Goal: Navigation & Orientation: Find specific page/section

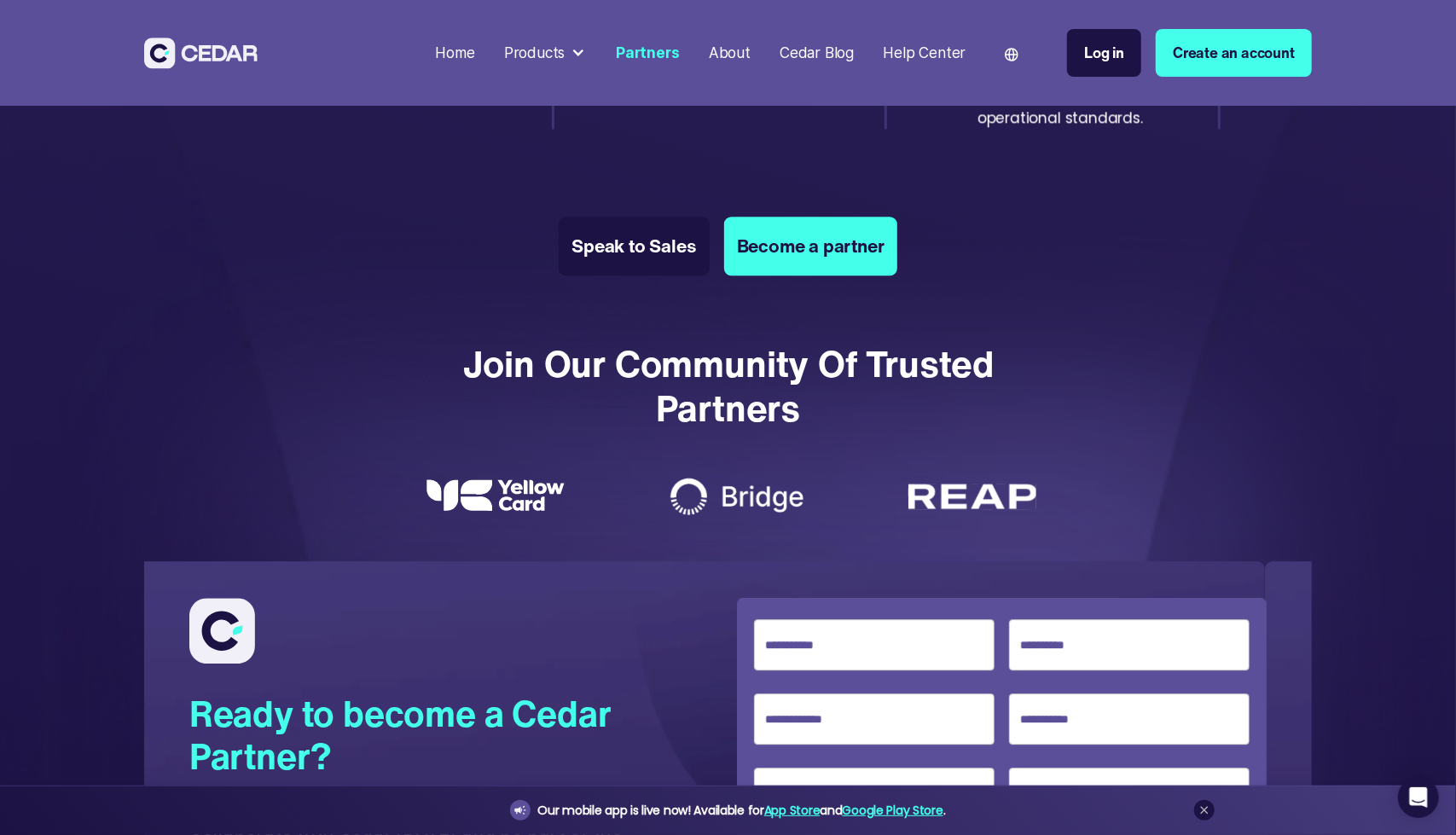
scroll to position [2992, 0]
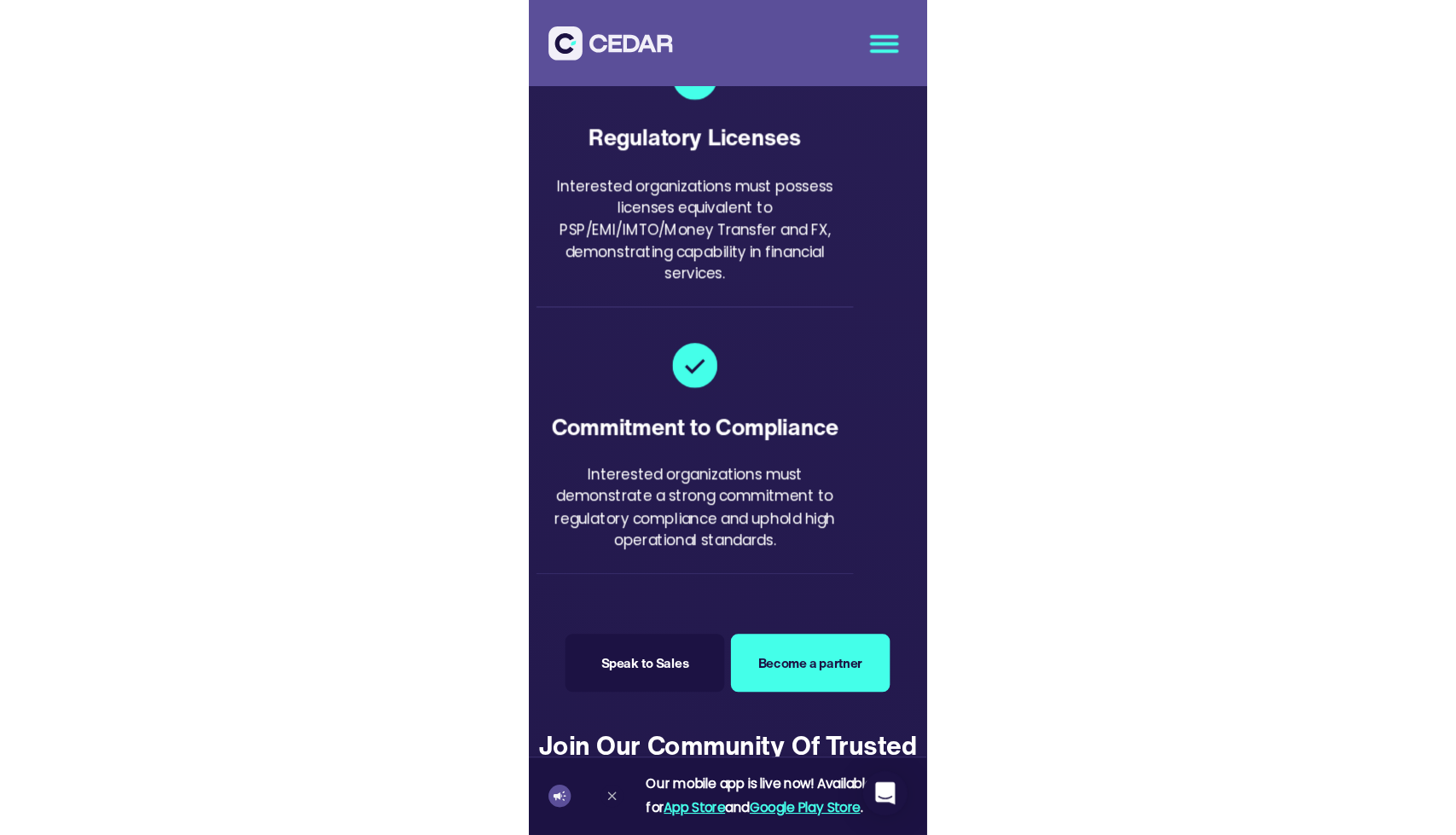
scroll to position [2989, 0]
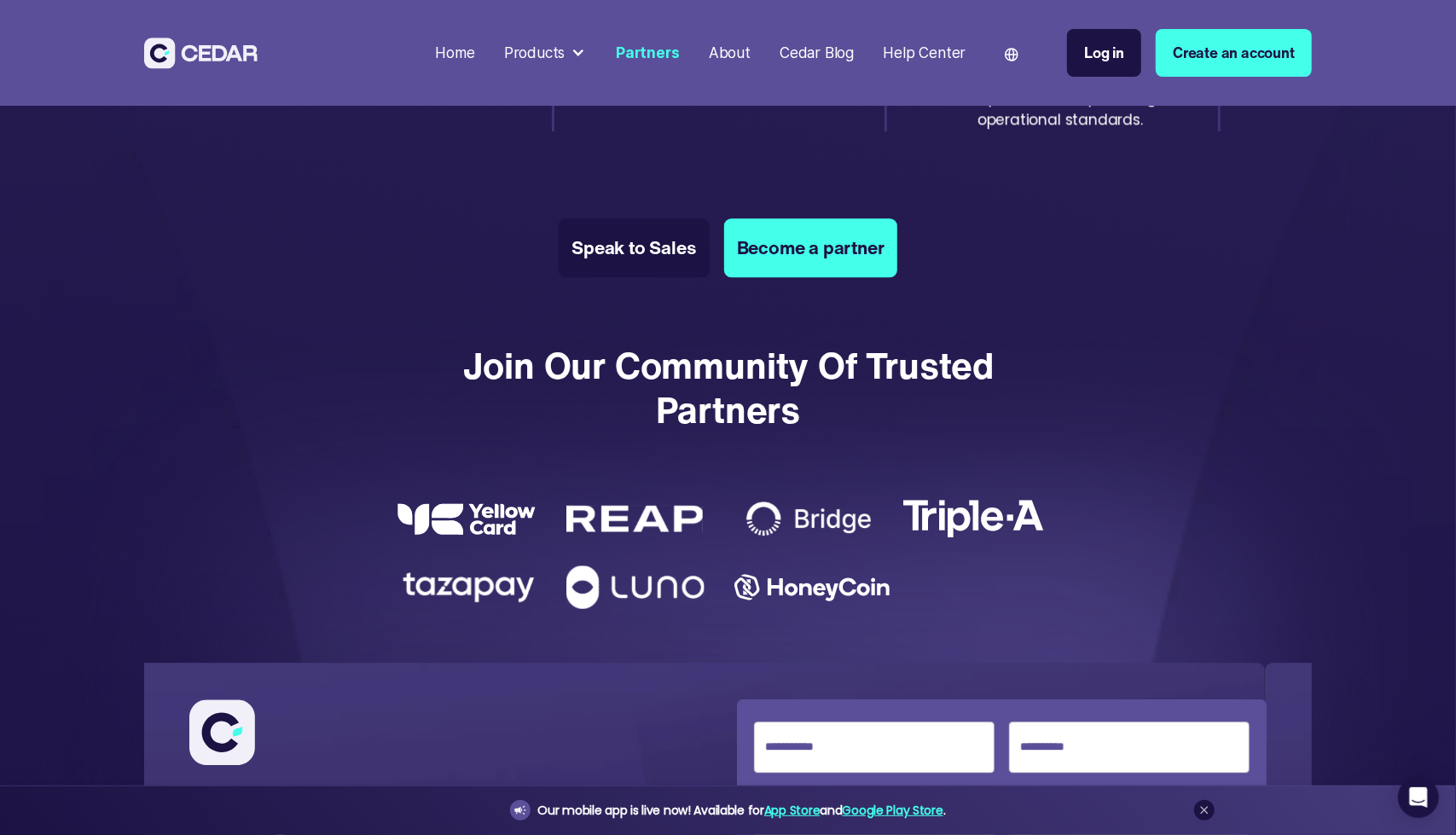
click at [179, 48] on img at bounding box center [200, 53] width 113 height 32
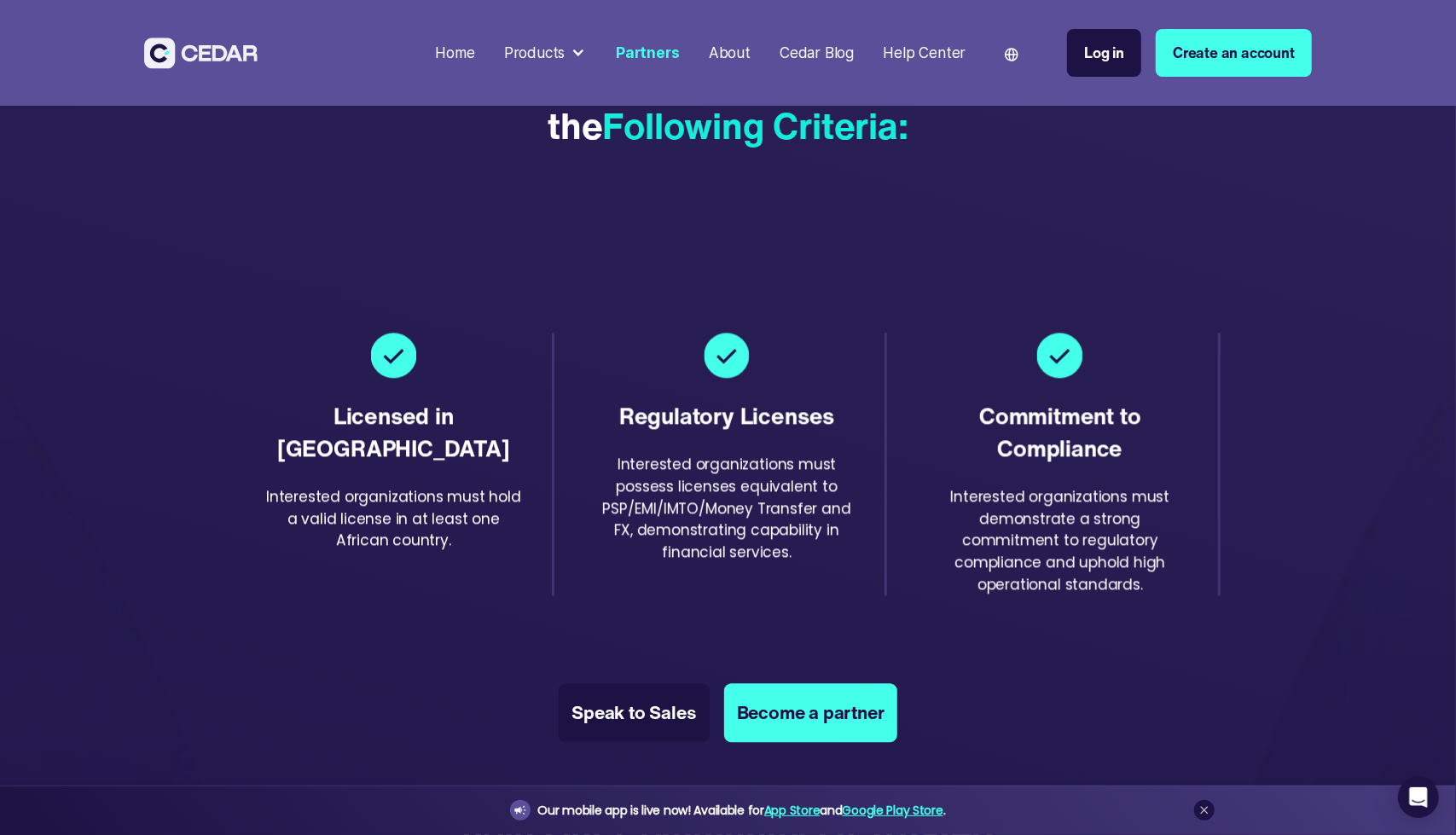
scroll to position [2528, 0]
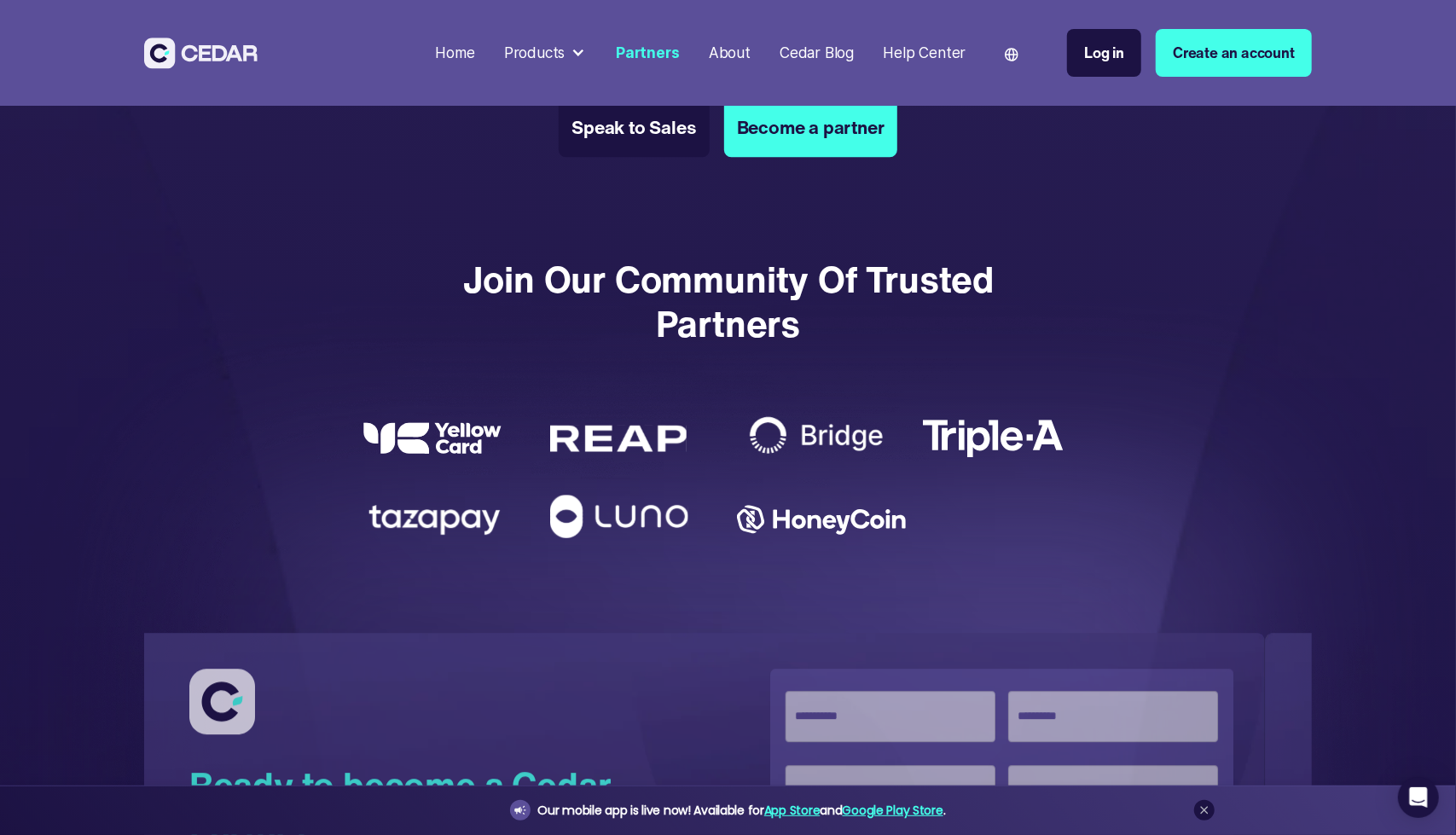
scroll to position [3110, 0]
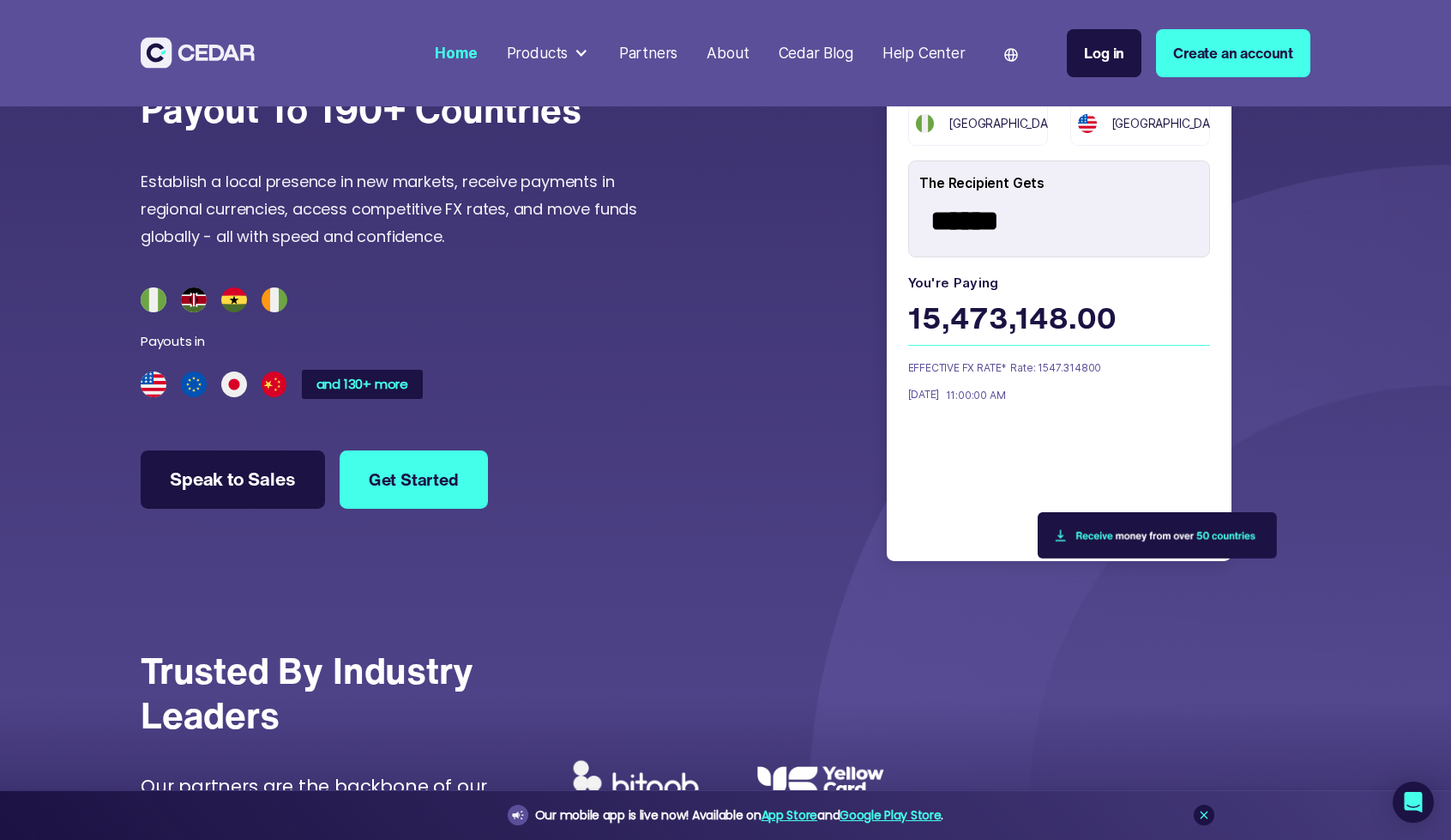
scroll to position [4866, 0]
click at [1008, 146] on div "[GEOGRAPHIC_DATA]" at bounding box center [979, 124] width 141 height 43
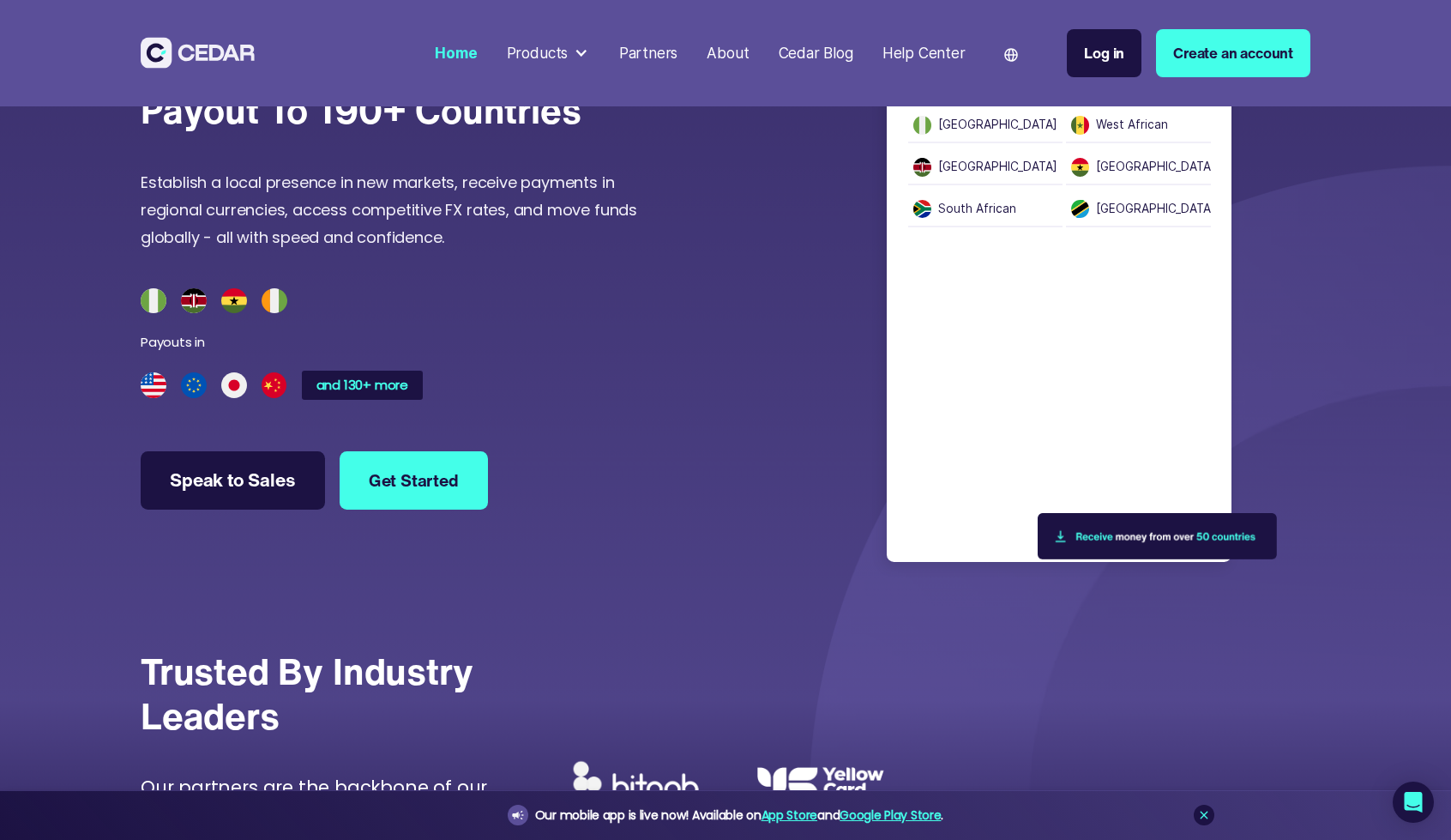
drag, startPoint x: 1008, startPoint y: 177, endPoint x: 1032, endPoint y: 482, distance: 305.9
click at [1032, 482] on div "From country Nigeria To country United States The Recipient Gets ****** You're …" at bounding box center [1060, 310] width 345 height 503
click at [1032, 482] on div "Payouts in Nigeria West African Kenya Ghana South African Tanzania" at bounding box center [1060, 310] width 304 height 461
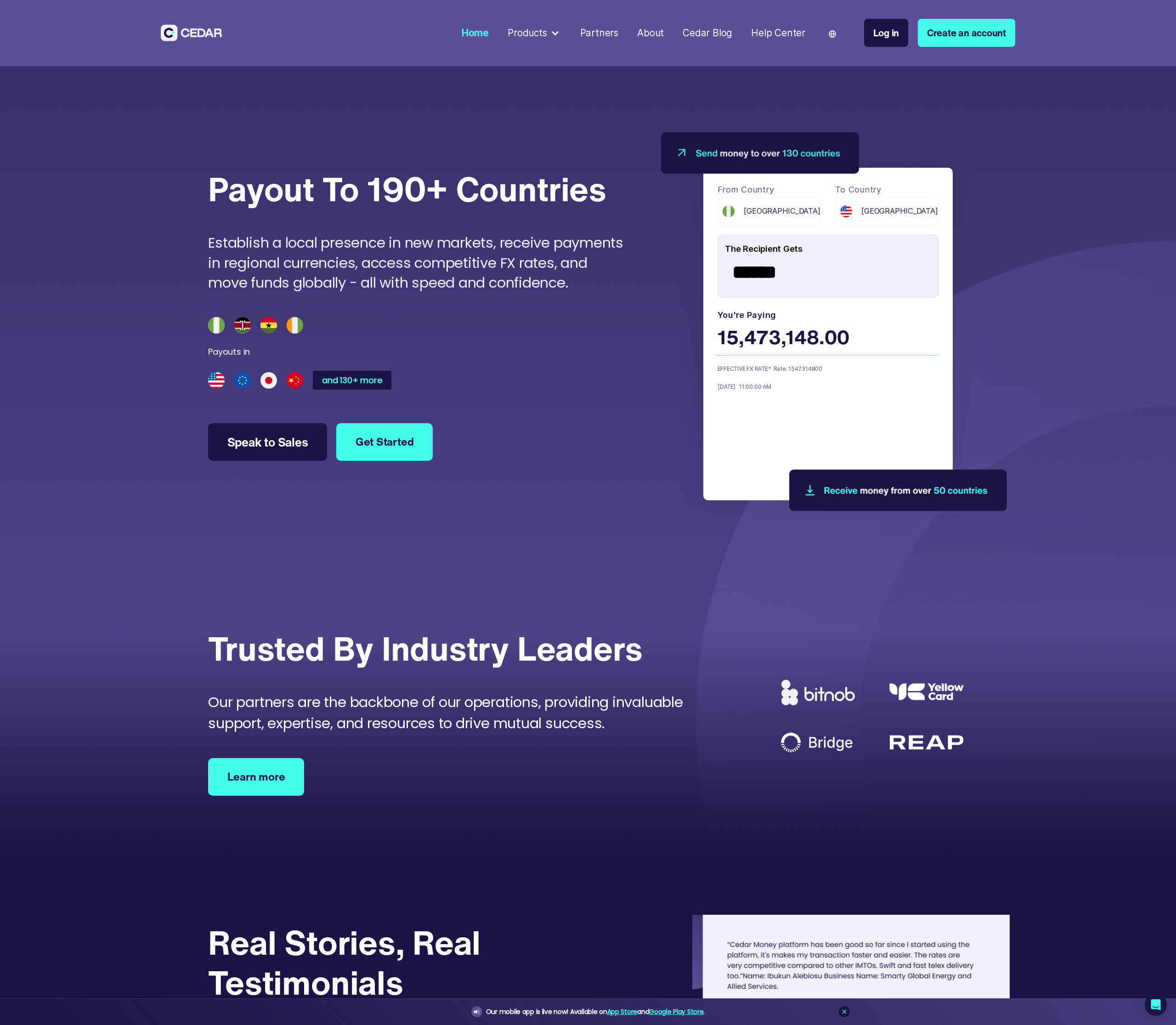
scroll to position [3467, 0]
click at [768, 198] on div "[GEOGRAPHIC_DATA]" at bounding box center [769, 212] width 103 height 28
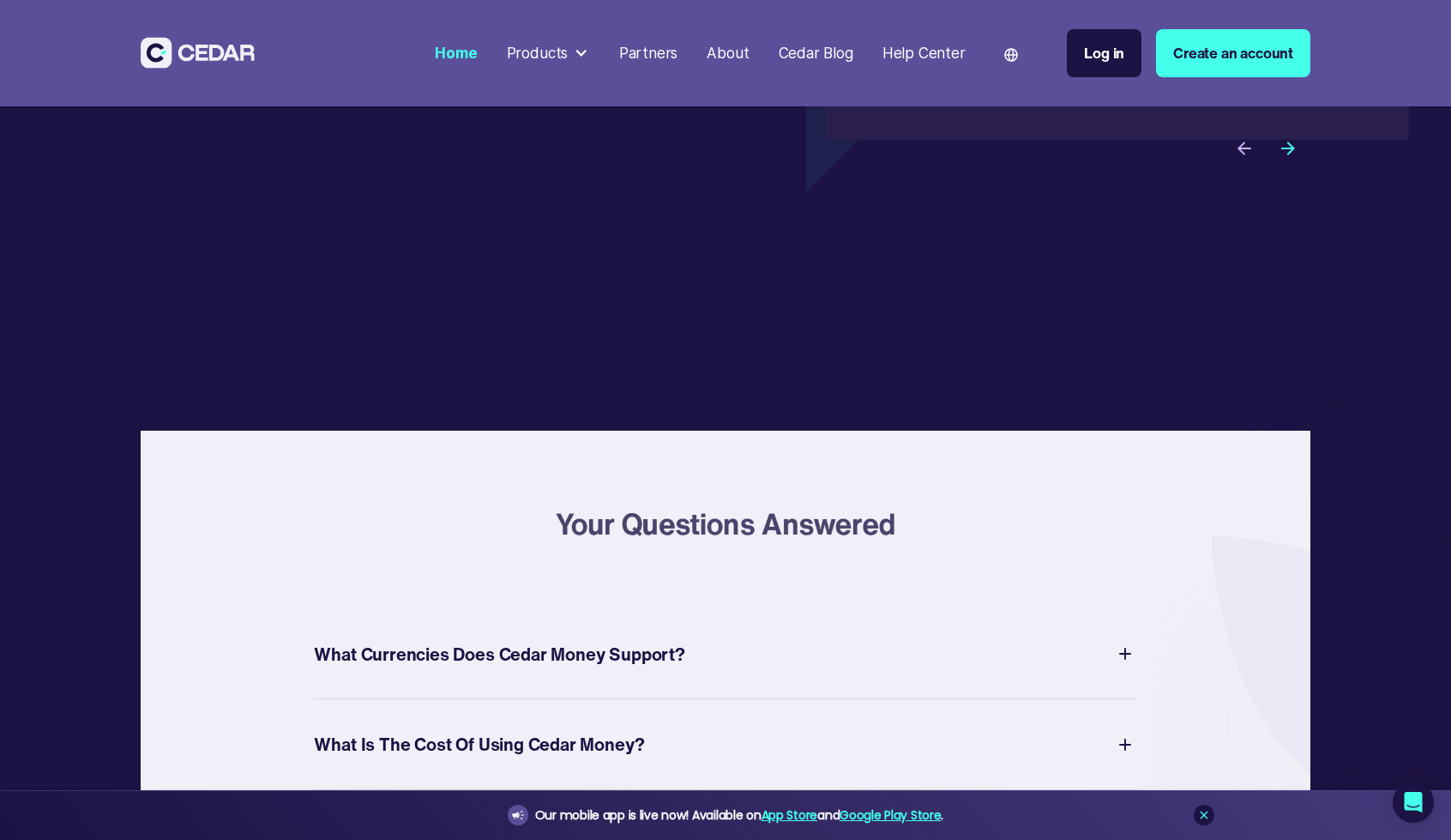
scroll to position [5950, 0]
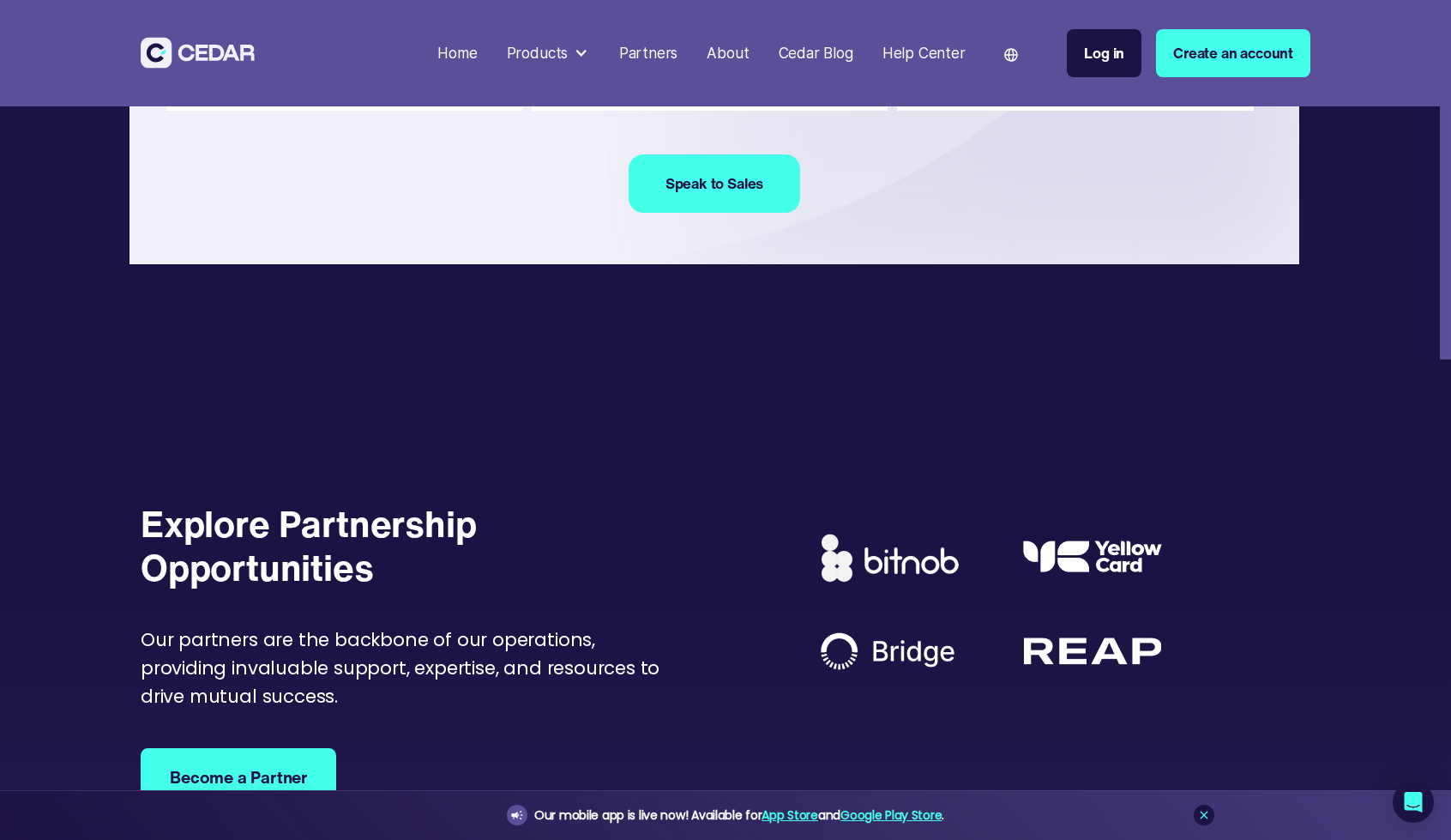
scroll to position [3921, 0]
